Goal: Task Accomplishment & Management: Complete application form

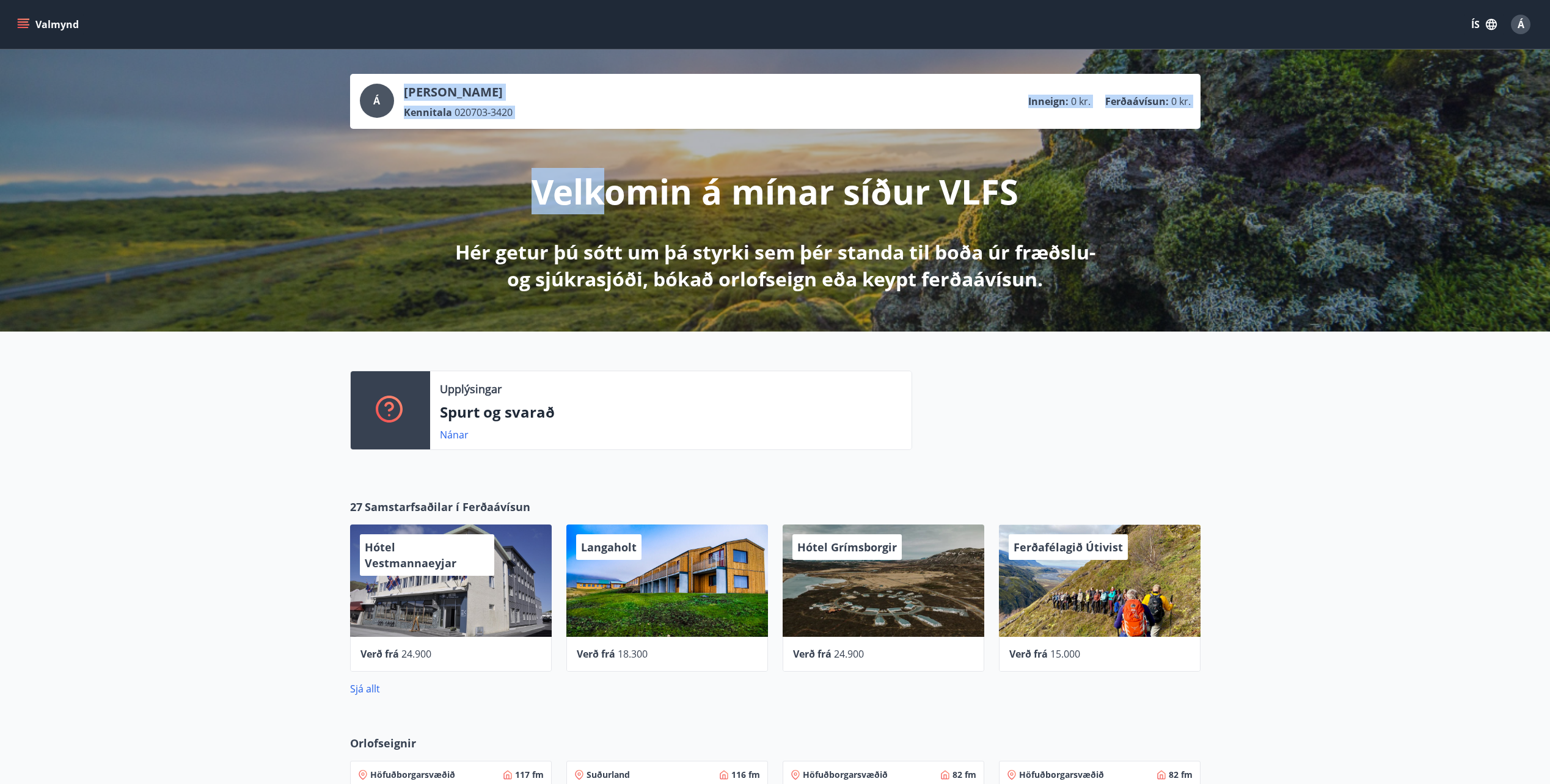
drag, startPoint x: 365, startPoint y: 87, endPoint x: 602, endPoint y: 131, distance: 241.0
click at [602, 131] on div "Á [PERSON_NAME] Kennitala 020703-3420 Inneign : 0 kr. Ferðaávísun : 0 kr. Velko…" at bounding box center [775, 183] width 880 height 219
drag, startPoint x: 602, startPoint y: 131, endPoint x: 88, endPoint y: 95, distance: 515.3
click at [99, 171] on div "Á [PERSON_NAME] Kennitala 020703-3420 Inneign : 0 kr. Ferðaávísun : 0 kr. Velko…" at bounding box center [775, 191] width 1550 height 282
click at [47, 30] on button "Valmynd" at bounding box center [49, 24] width 69 height 22
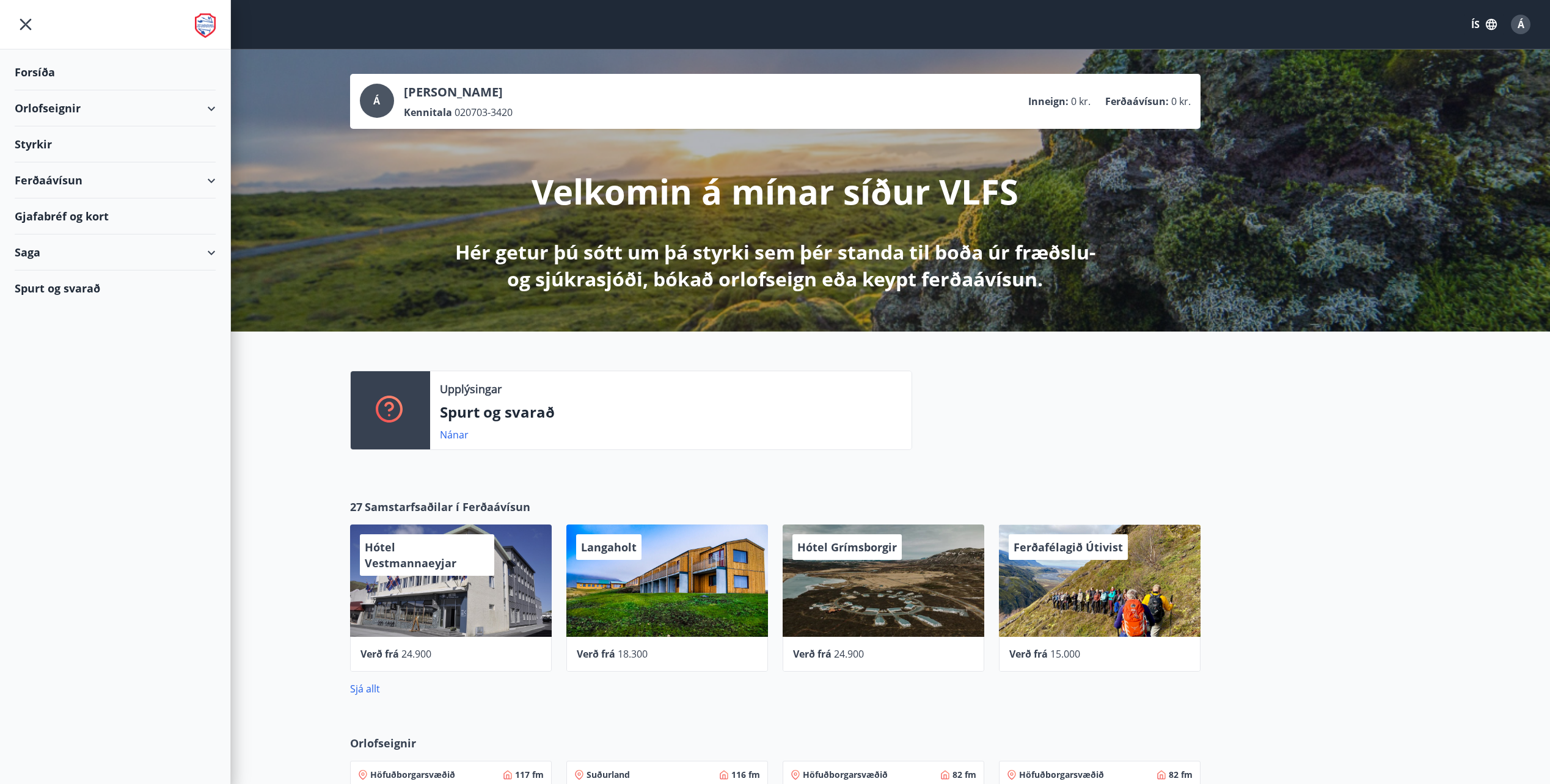
click at [39, 142] on div "Styrkir" at bounding box center [115, 144] width 201 height 36
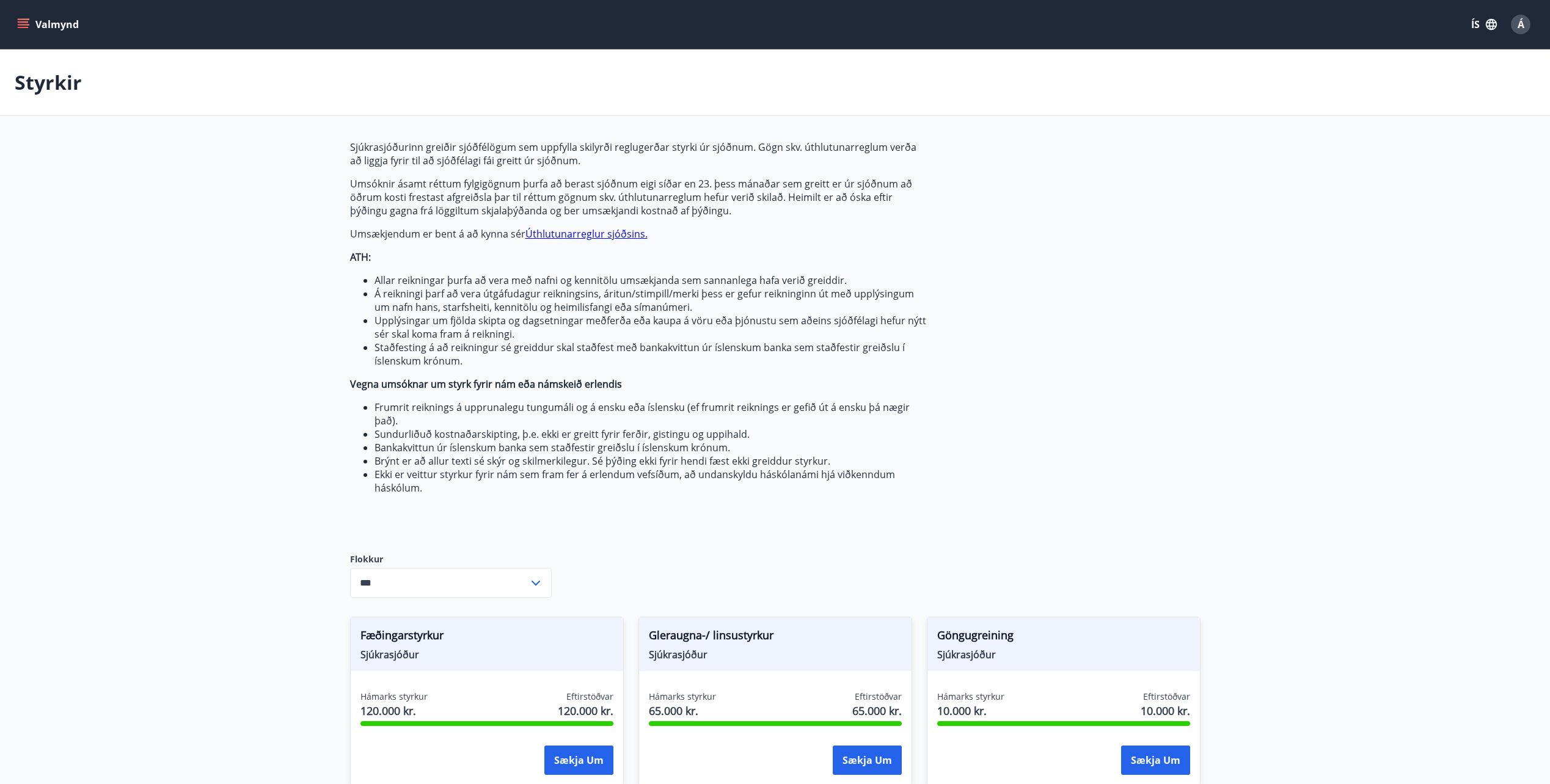
type input "***"
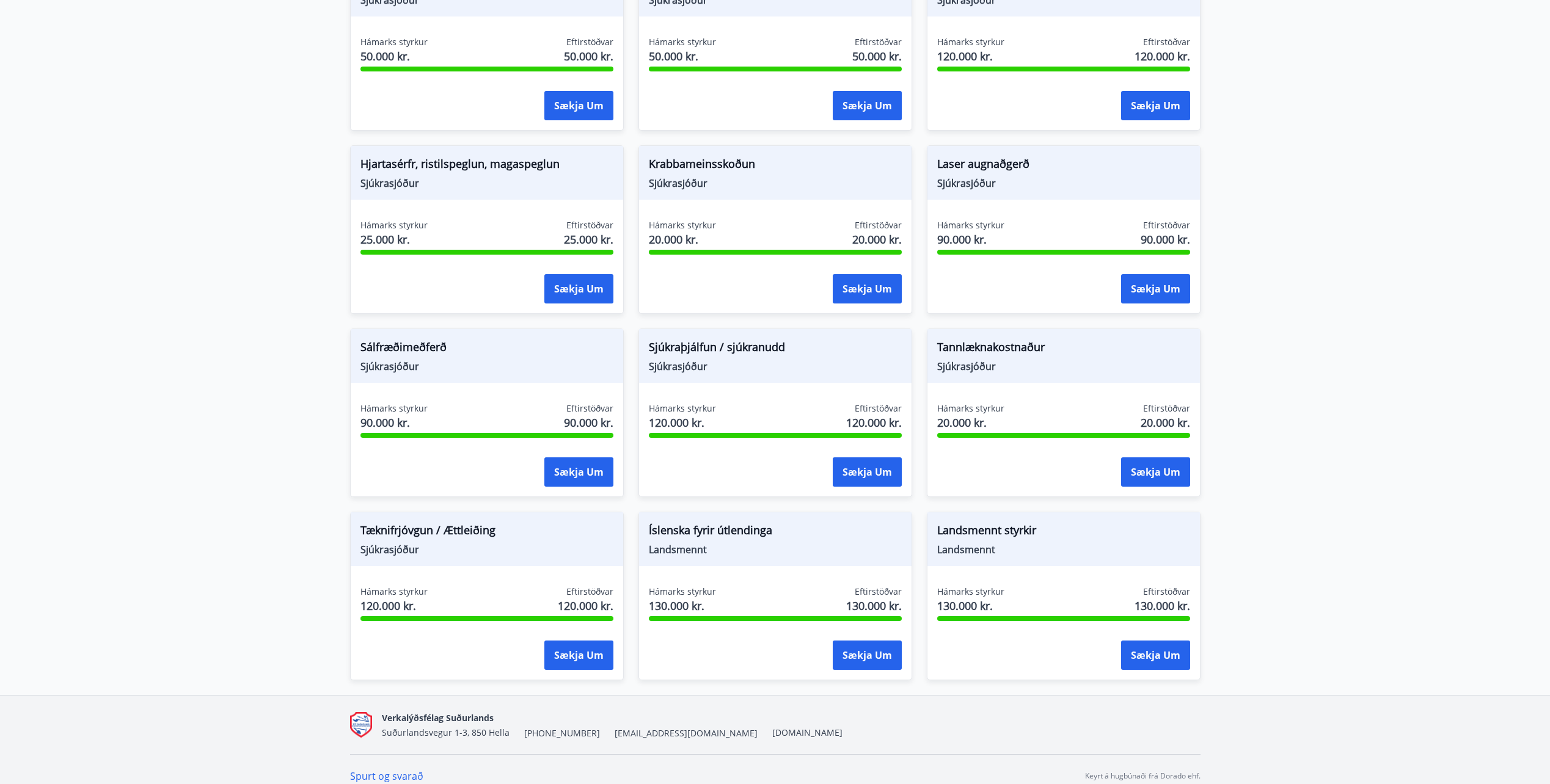
scroll to position [851, 0]
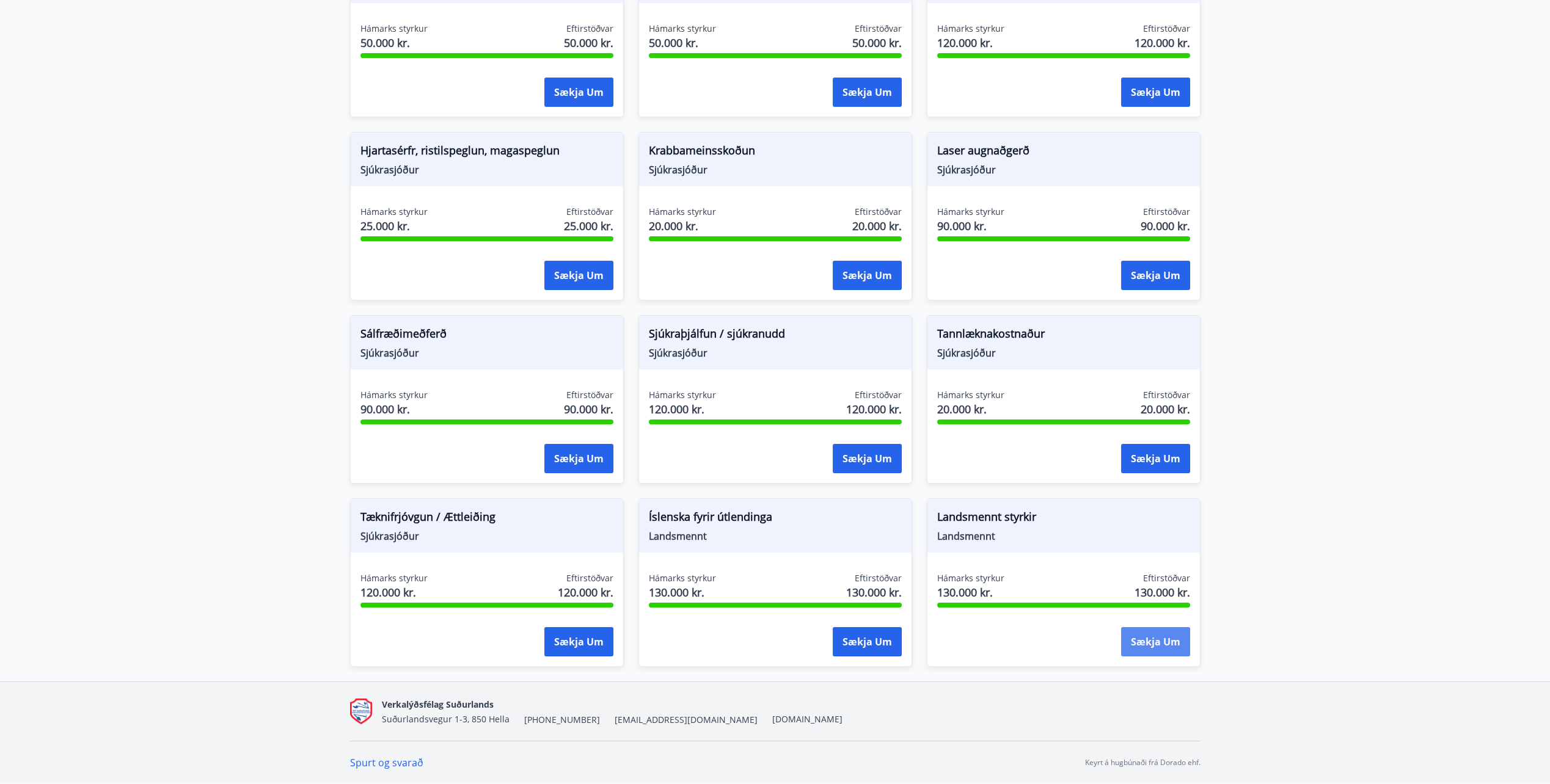
click at [1139, 645] on button "Sækja um" at bounding box center [1156, 642] width 69 height 30
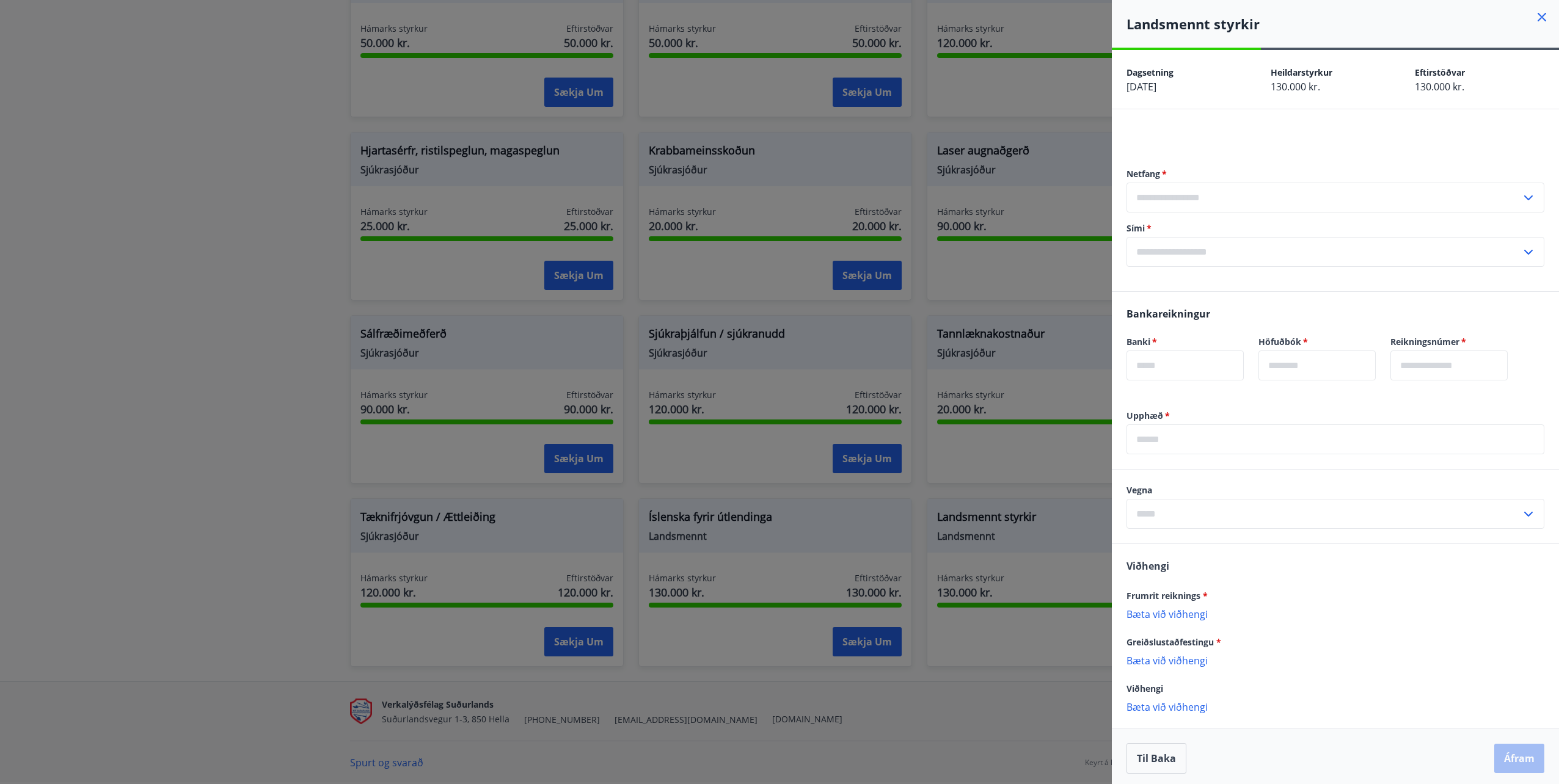
click at [1002, 645] on div at bounding box center [779, 392] width 1559 height 784
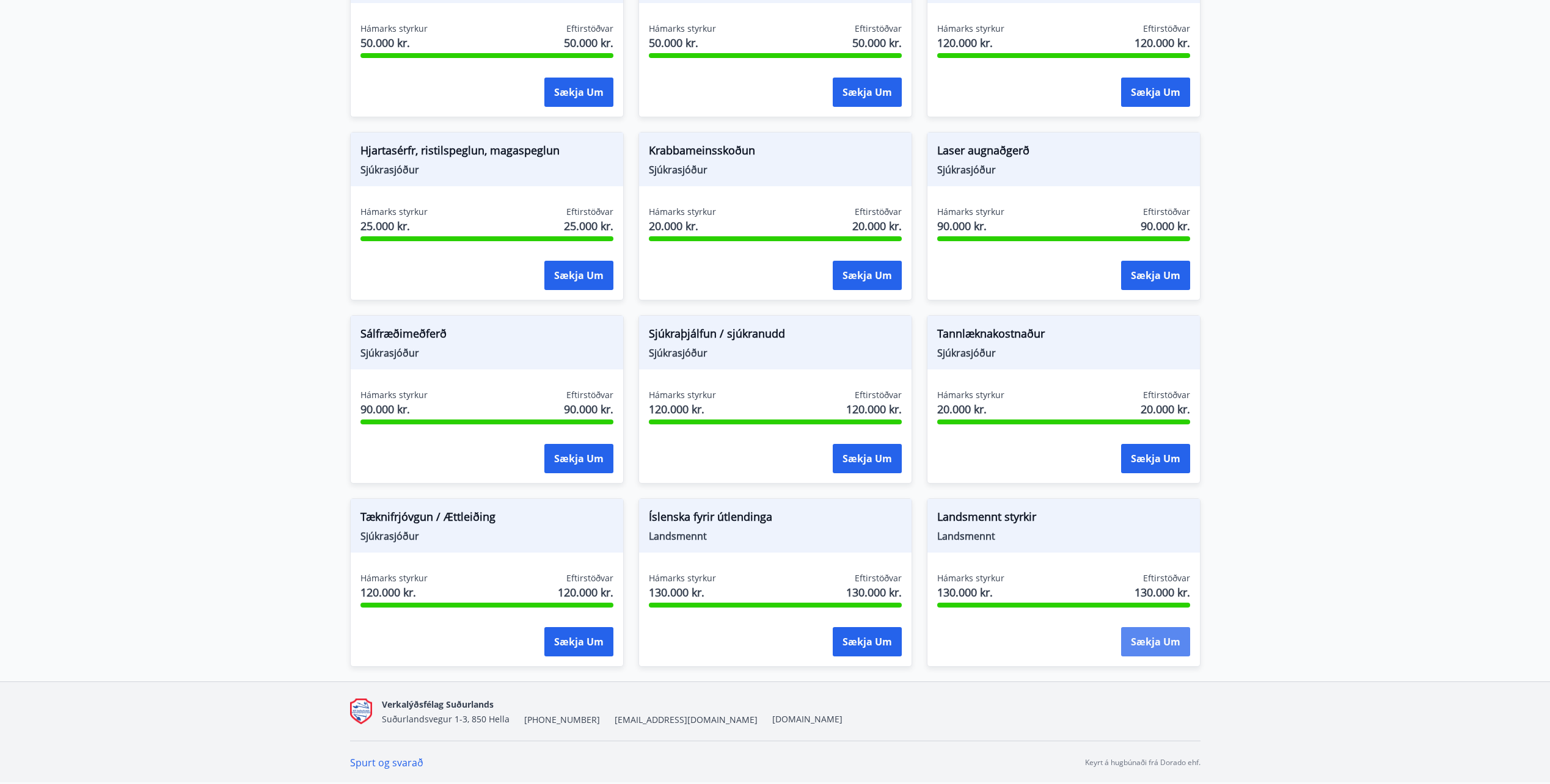
click at [1137, 640] on button "Sækja um" at bounding box center [1156, 642] width 69 height 30
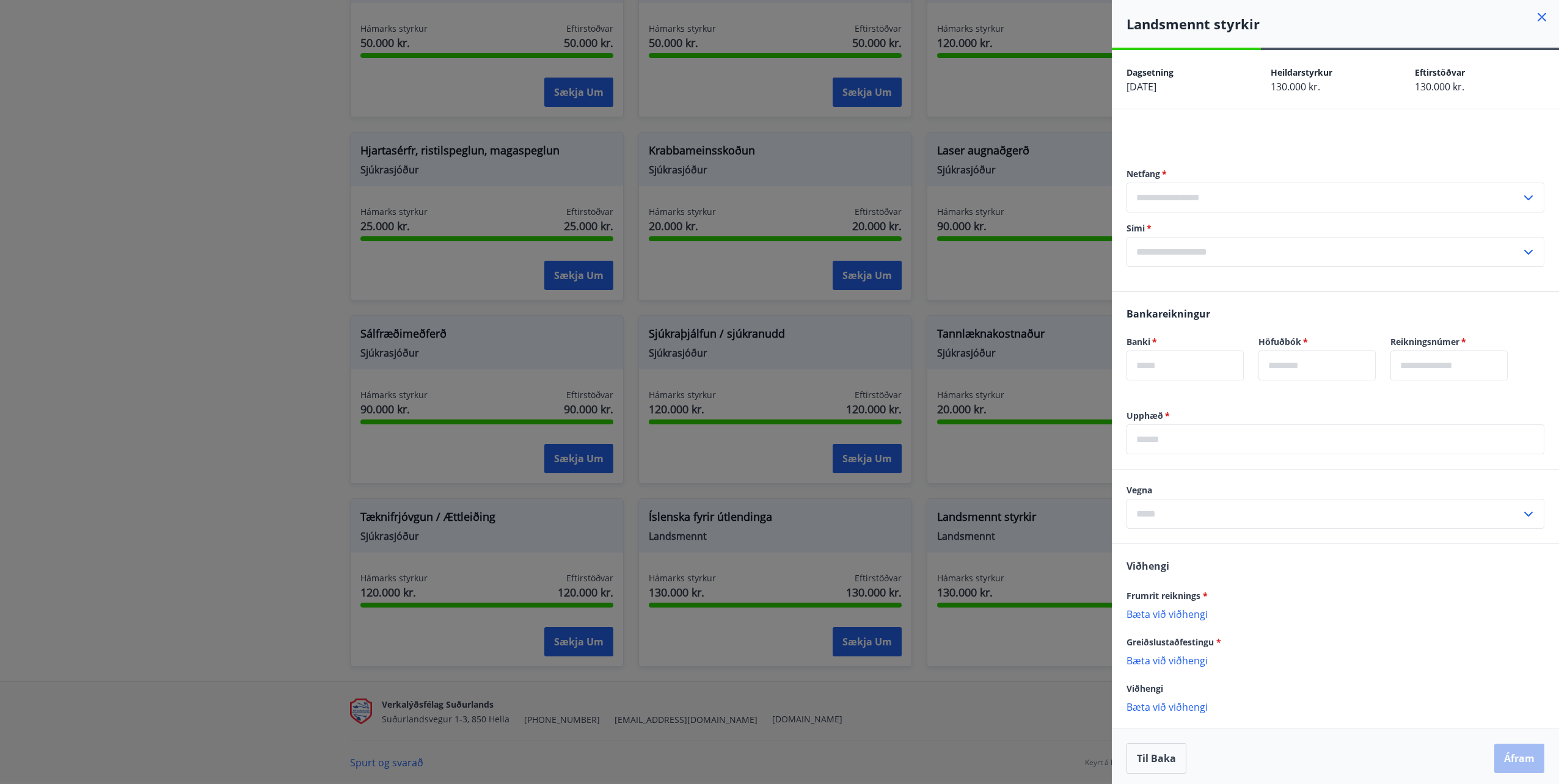
click at [255, 307] on div at bounding box center [779, 392] width 1559 height 784
